Goal: Task Accomplishment & Management: Manage account settings

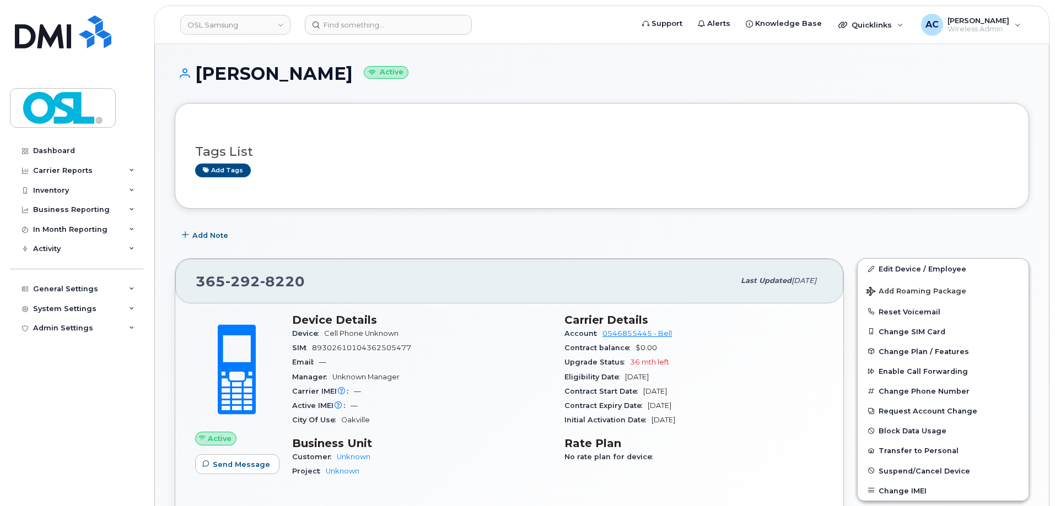
scroll to position [165, 0]
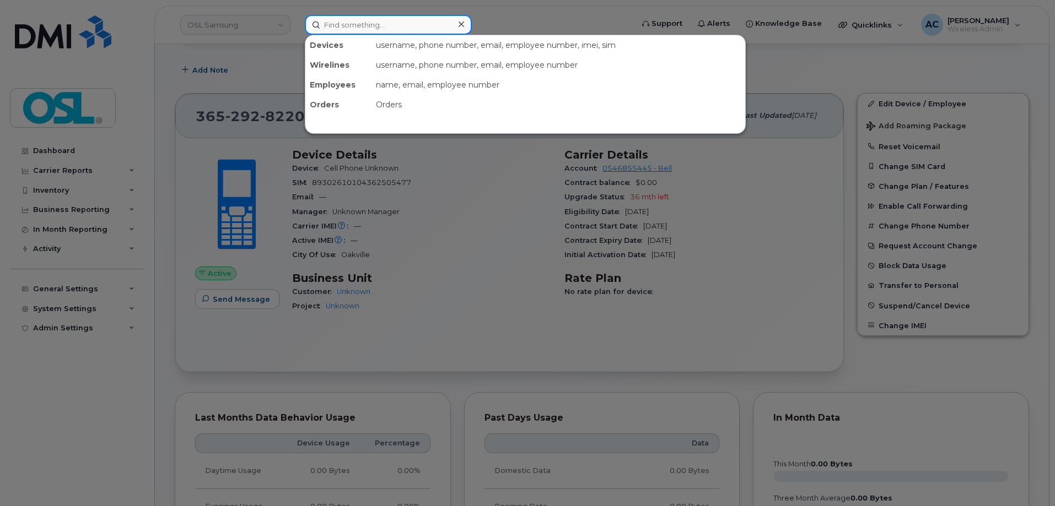
click at [358, 19] on input at bounding box center [388, 25] width 167 height 20
paste input "RFCX2045A0Z"
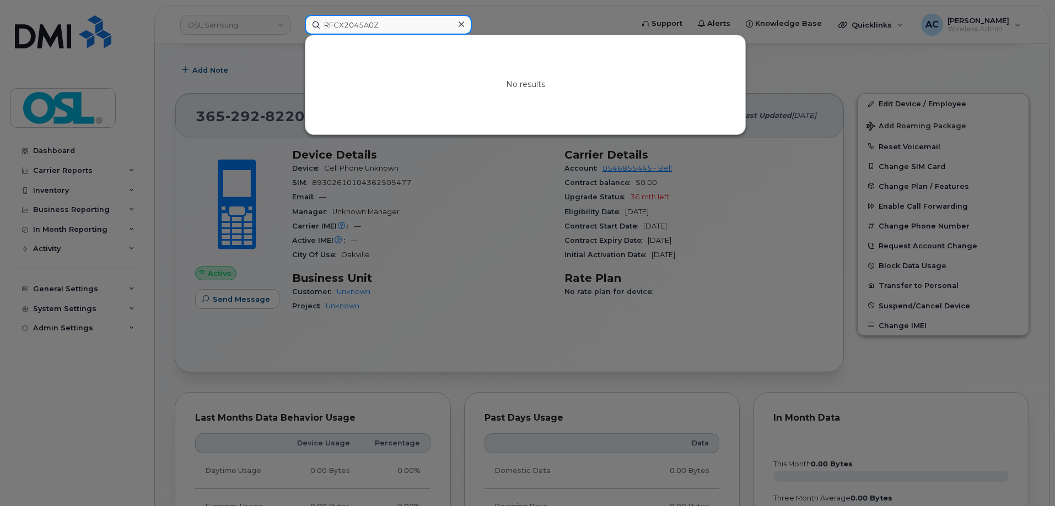
type input "RFCX2045A0Z"
click at [461, 23] on icon at bounding box center [461, 24] width 6 height 9
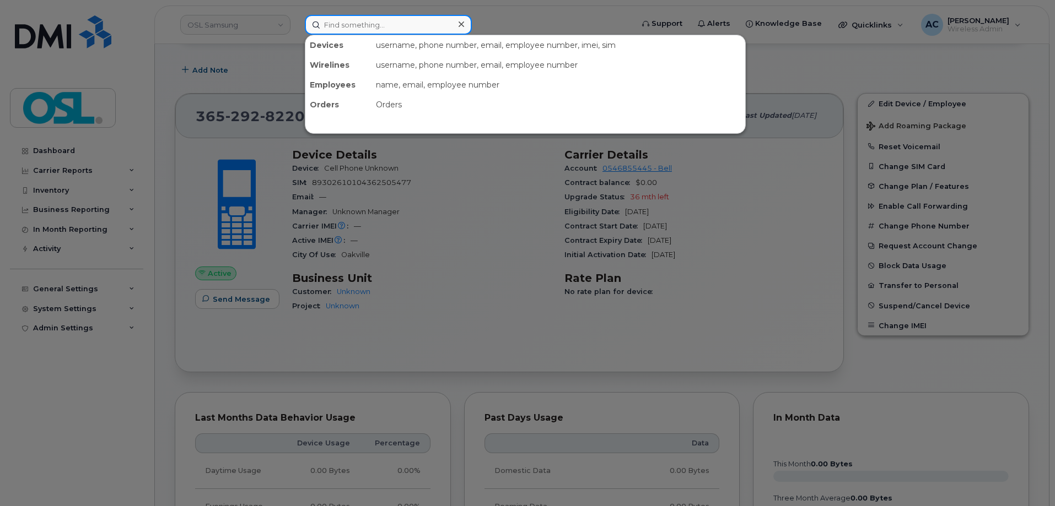
click at [347, 17] on input at bounding box center [388, 25] width 167 height 20
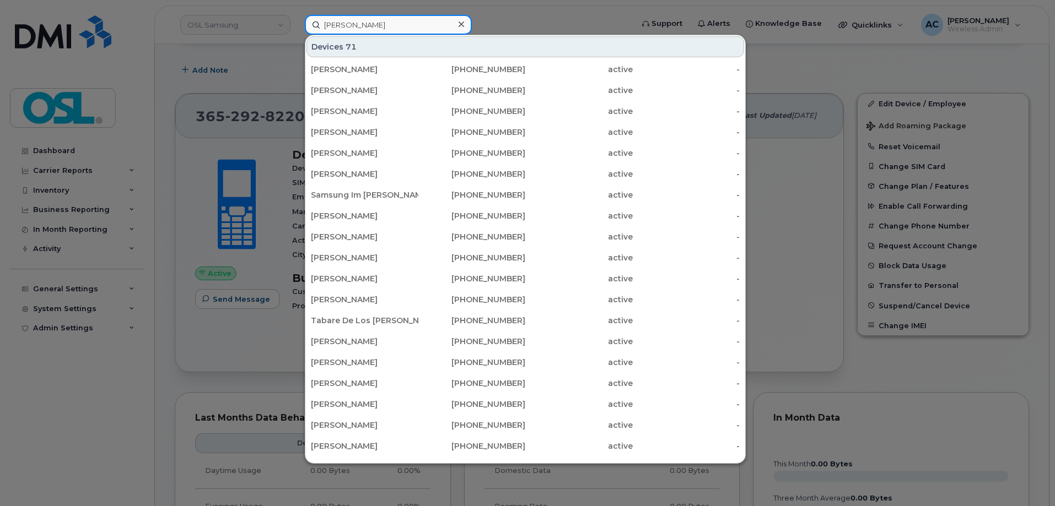
type input "[PERSON_NAME]"
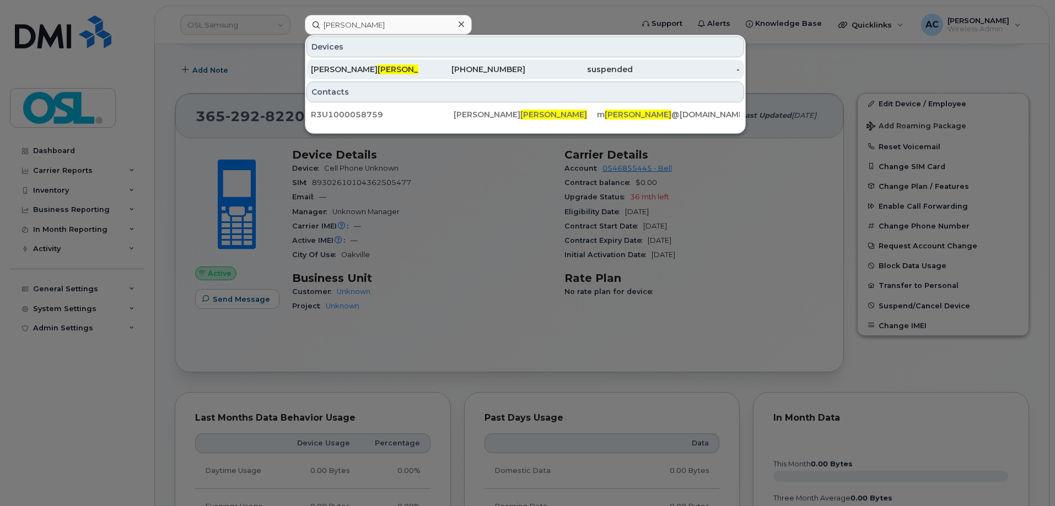
click at [351, 63] on div "[PERSON_NAME]" at bounding box center [364, 70] width 107 height 20
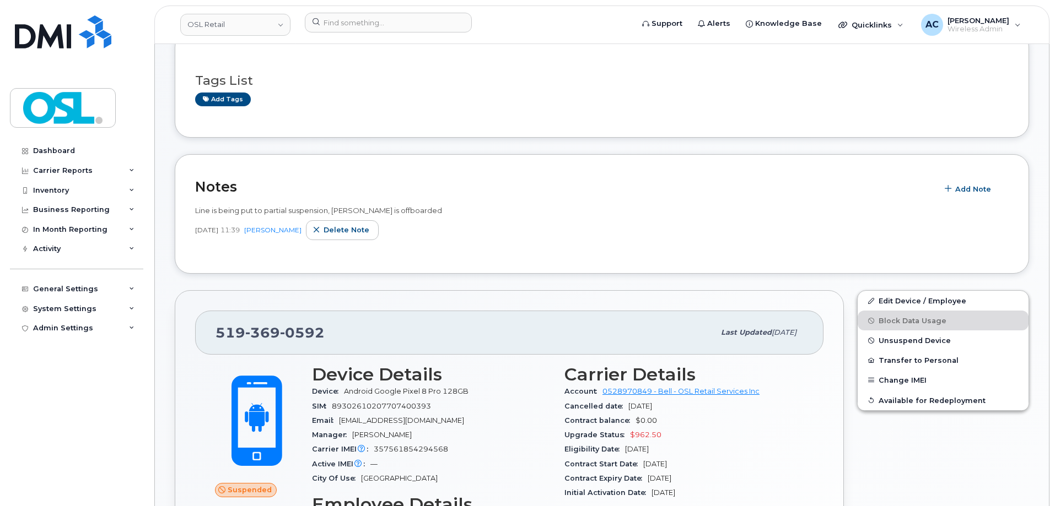
scroll to position [220, 0]
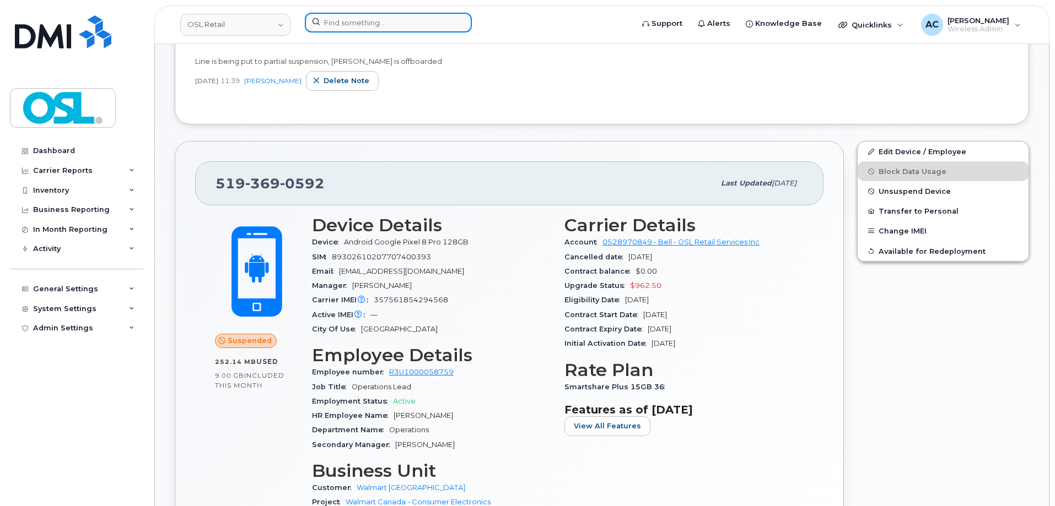
click at [388, 21] on input at bounding box center [388, 23] width 167 height 20
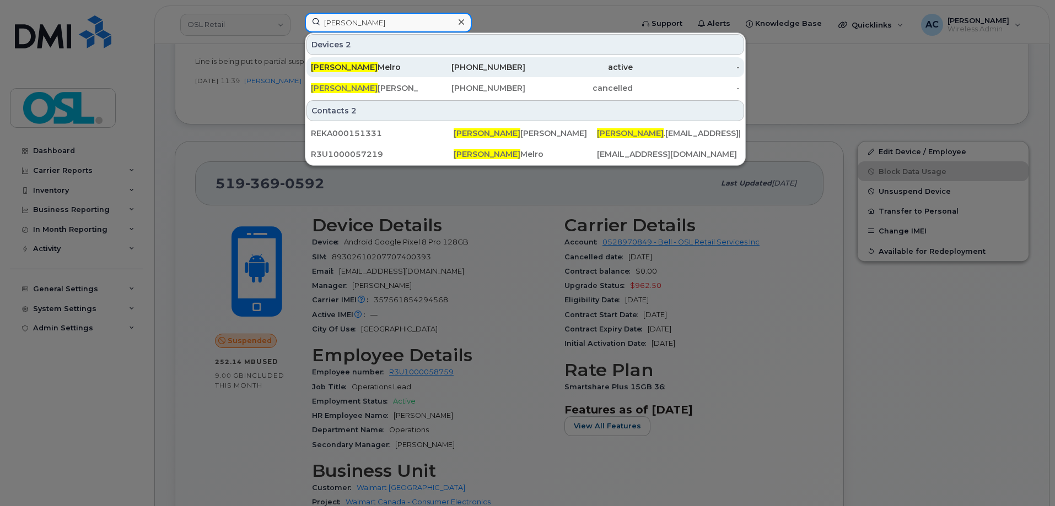
type input "daniela"
click at [408, 67] on div "Daniela Melro" at bounding box center [364, 67] width 107 height 11
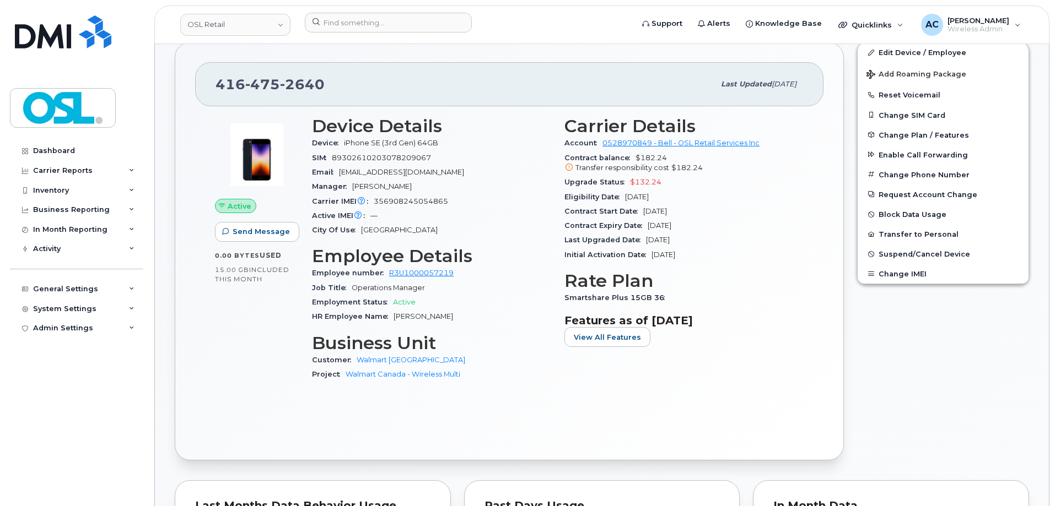
scroll to position [276, 0]
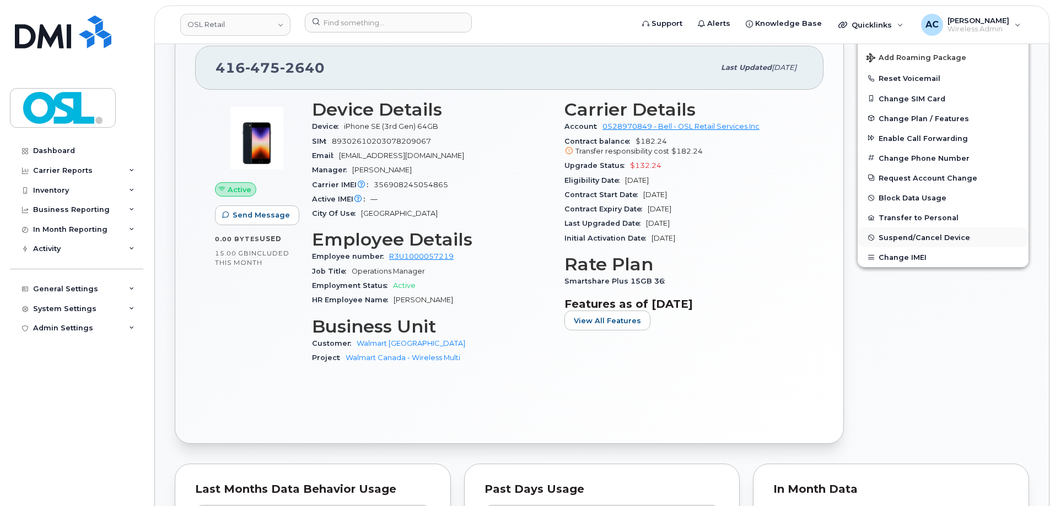
click at [921, 237] on span "Suspend/Cancel Device" at bounding box center [923, 238] width 91 height 8
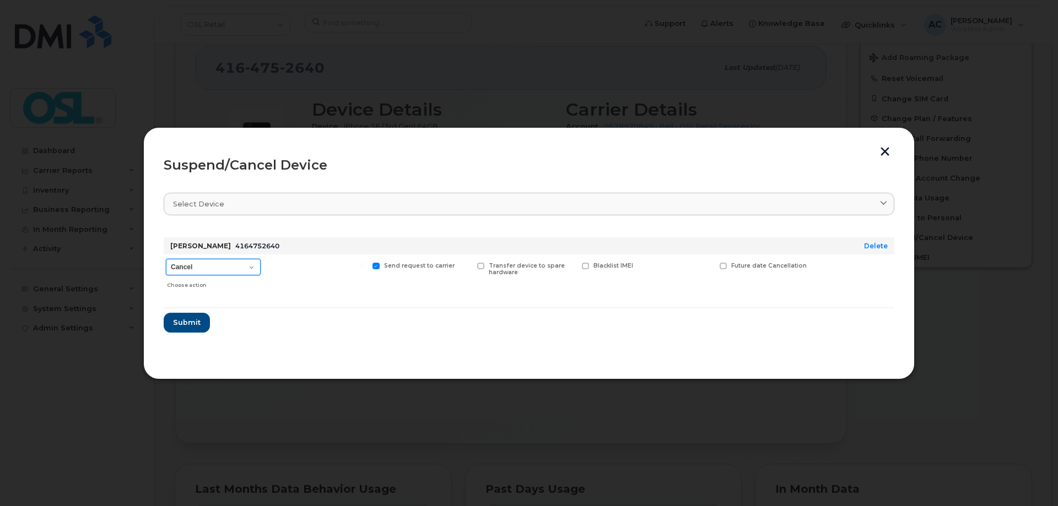
click at [247, 261] on select "Cancel Suspend - Extend Suspension Suspend - Reduced Rate Suspend - Full Rate S…" at bounding box center [213, 267] width 95 height 17
select select "[object Object]"
click at [166, 259] on select "Cancel Suspend - Extend Suspension Suspend - Reduced Rate Suspend - Full Rate S…" at bounding box center [213, 267] width 95 height 17
click at [163, 322] on div "Suspend/Cancel Device Select device Type first three symbols or more Daniela Me…" at bounding box center [528, 253] width 771 height 252
click at [172, 321] on button "Submit" at bounding box center [186, 323] width 45 height 20
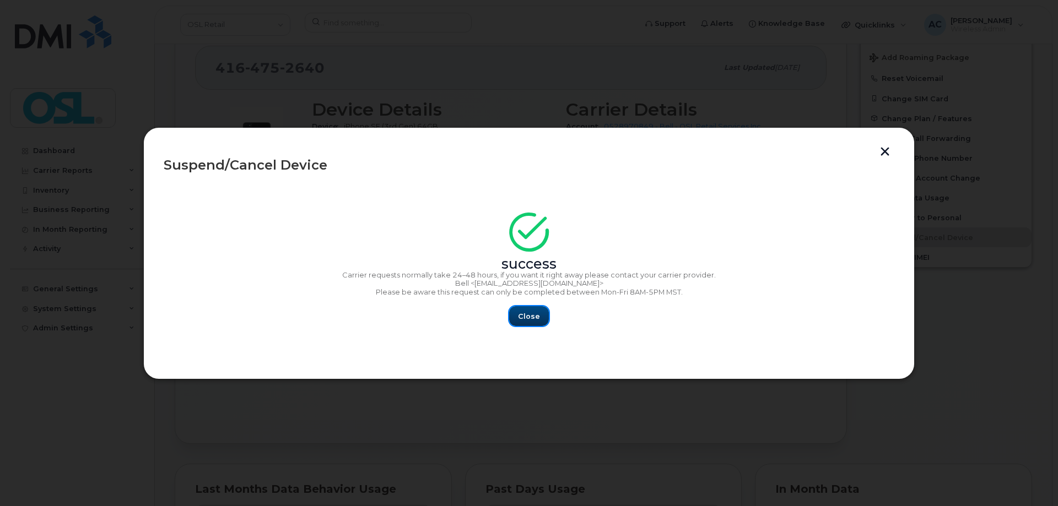
click at [538, 314] on span "Close" at bounding box center [529, 316] width 22 height 10
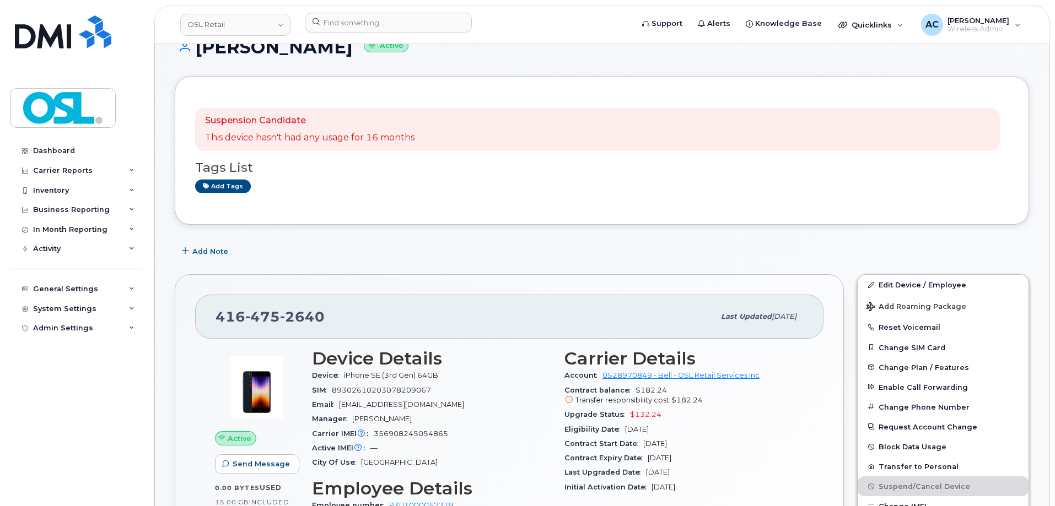
scroll to position [0, 0]
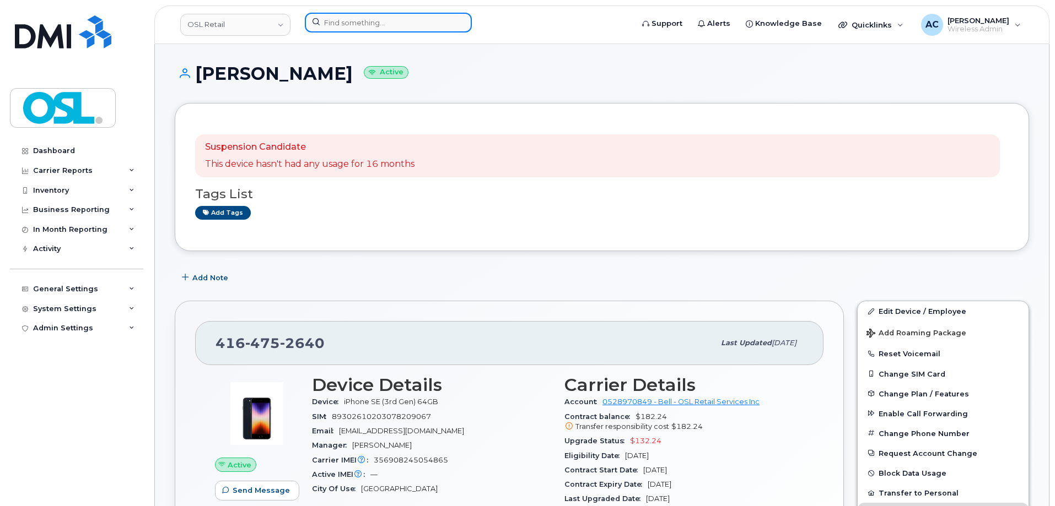
click at [369, 25] on input at bounding box center [388, 23] width 167 height 20
